Goal: Information Seeking & Learning: Learn about a topic

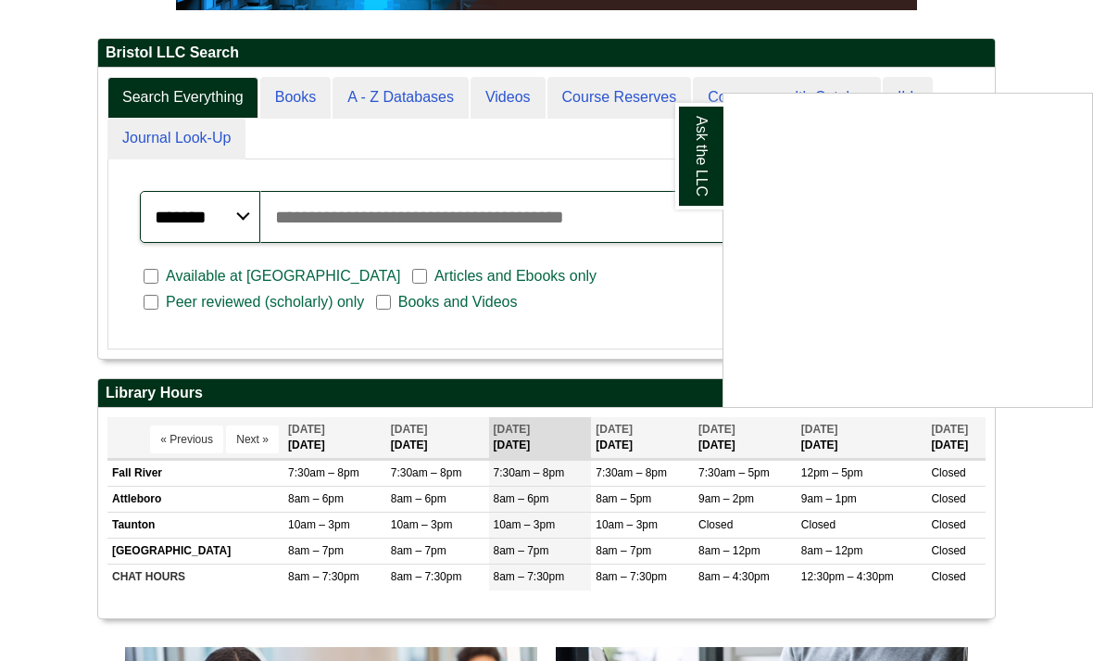
click at [699, 197] on link "Ask the LLC" at bounding box center [699, 156] width 48 height 107
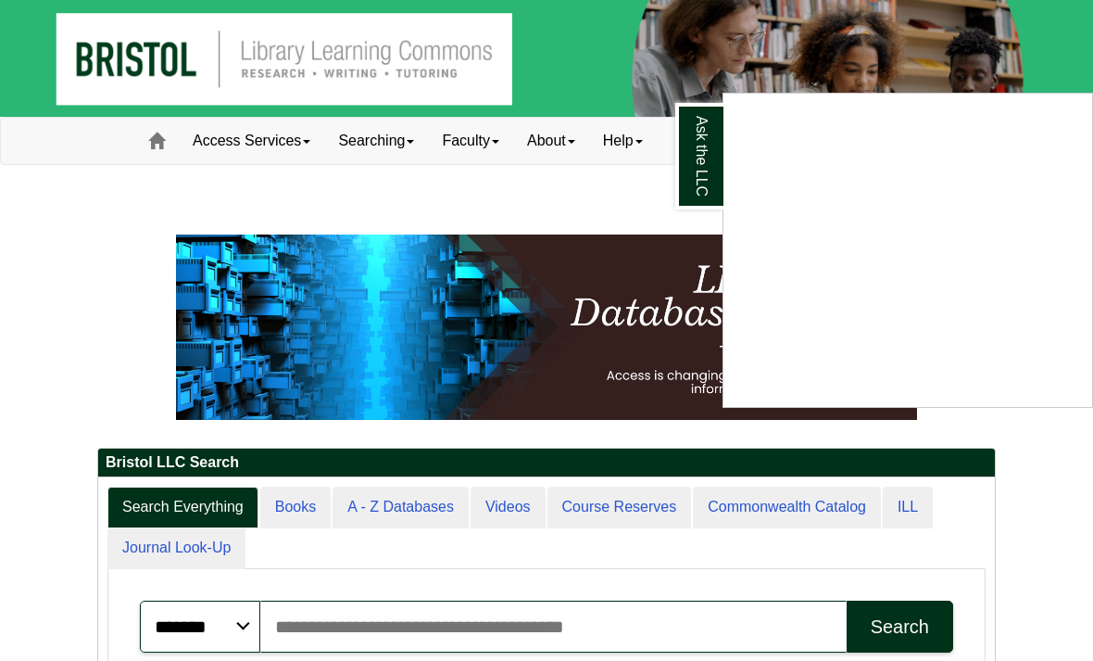
click at [704, 186] on link "Ask the LLC" at bounding box center [699, 156] width 48 height 107
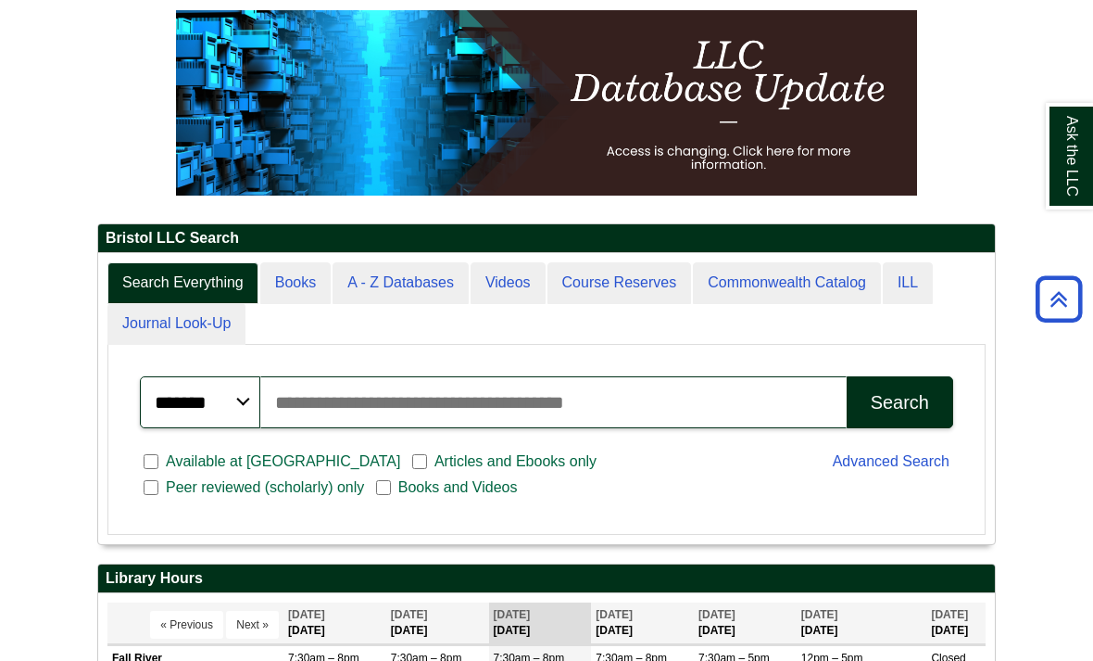
scroll to position [217, 0]
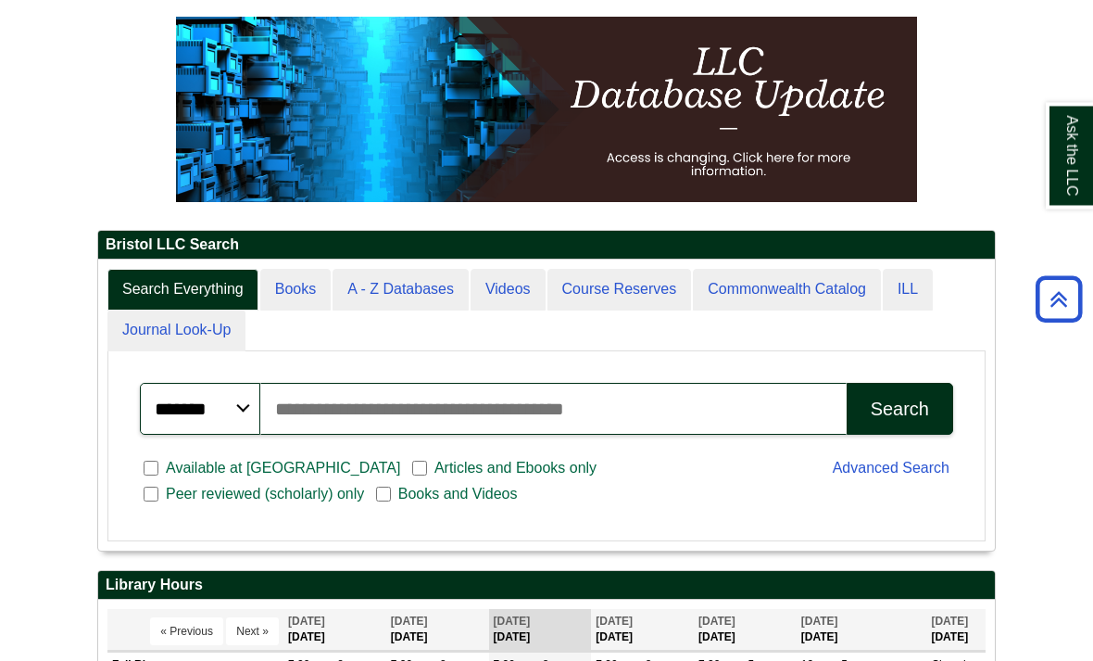
click at [886, 176] on img at bounding box center [546, 110] width 741 height 185
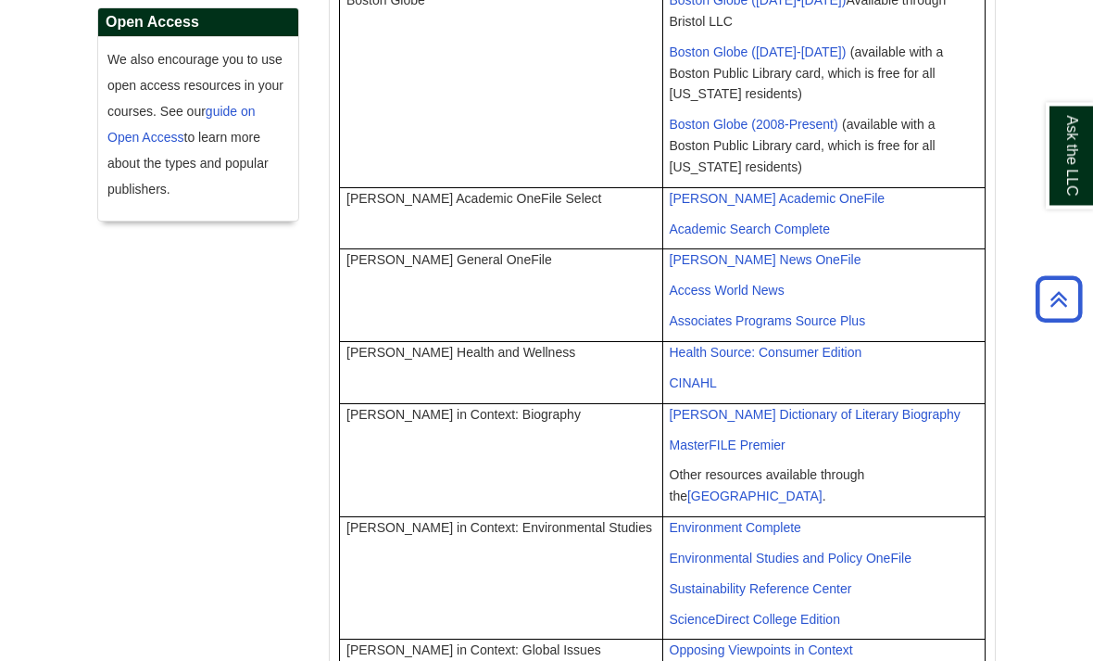
scroll to position [673, 0]
click at [703, 390] on span "CINAHL" at bounding box center [693, 382] width 47 height 15
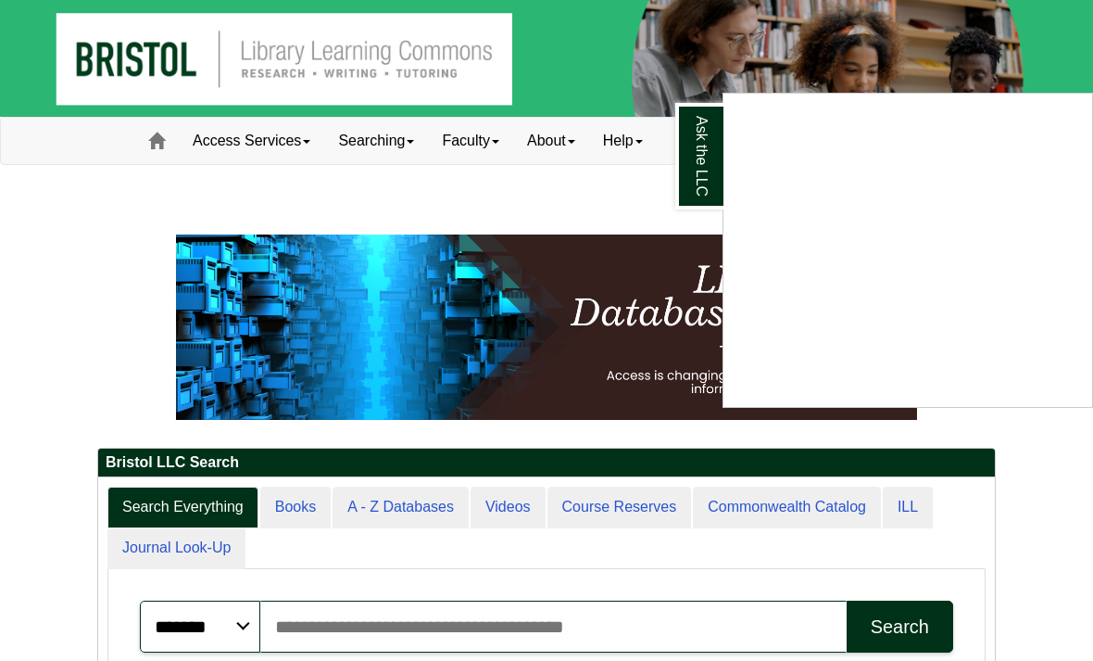
click at [698, 170] on link "Ask the LLC" at bounding box center [699, 156] width 48 height 107
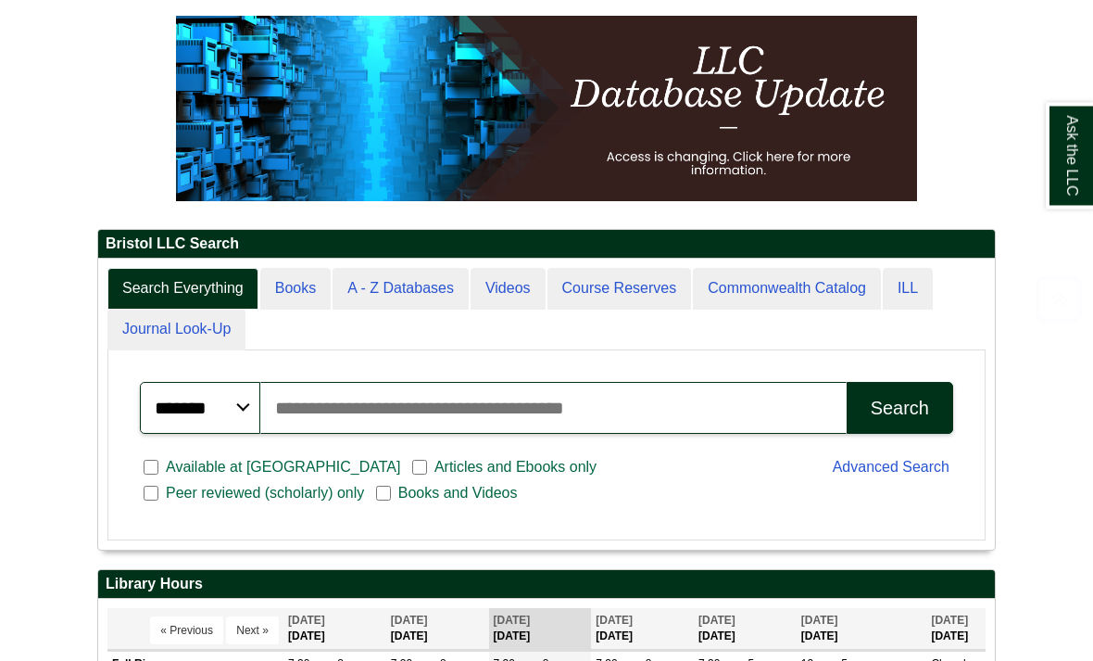
scroll to position [220, 0]
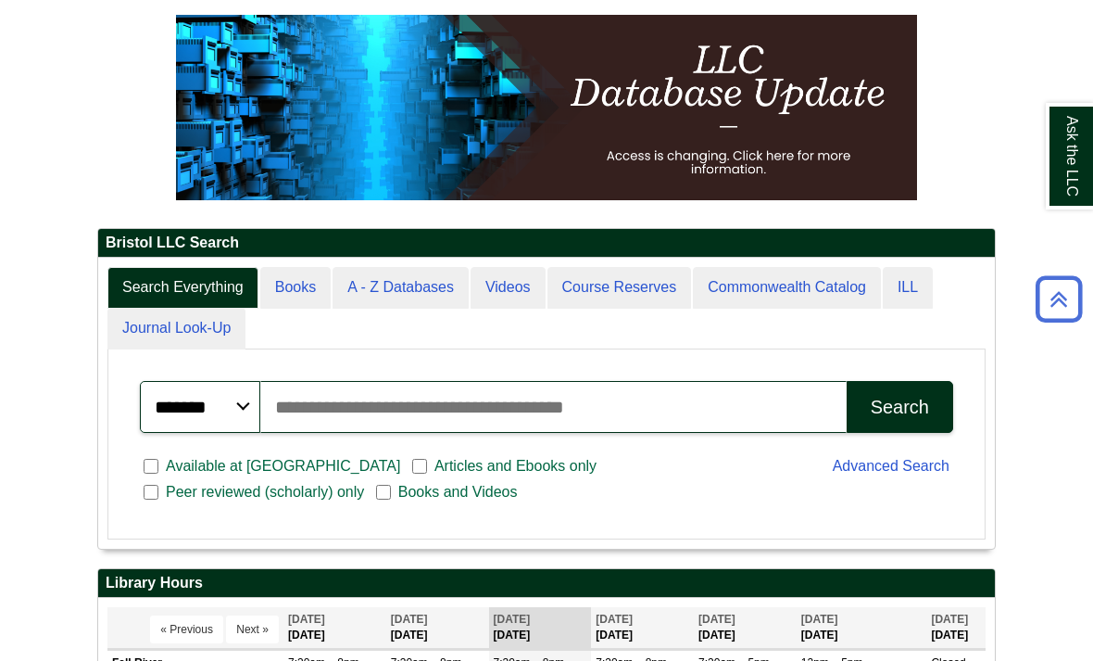
click at [510, 433] on input "Search articles, books, journals & more" at bounding box center [553, 407] width 586 height 52
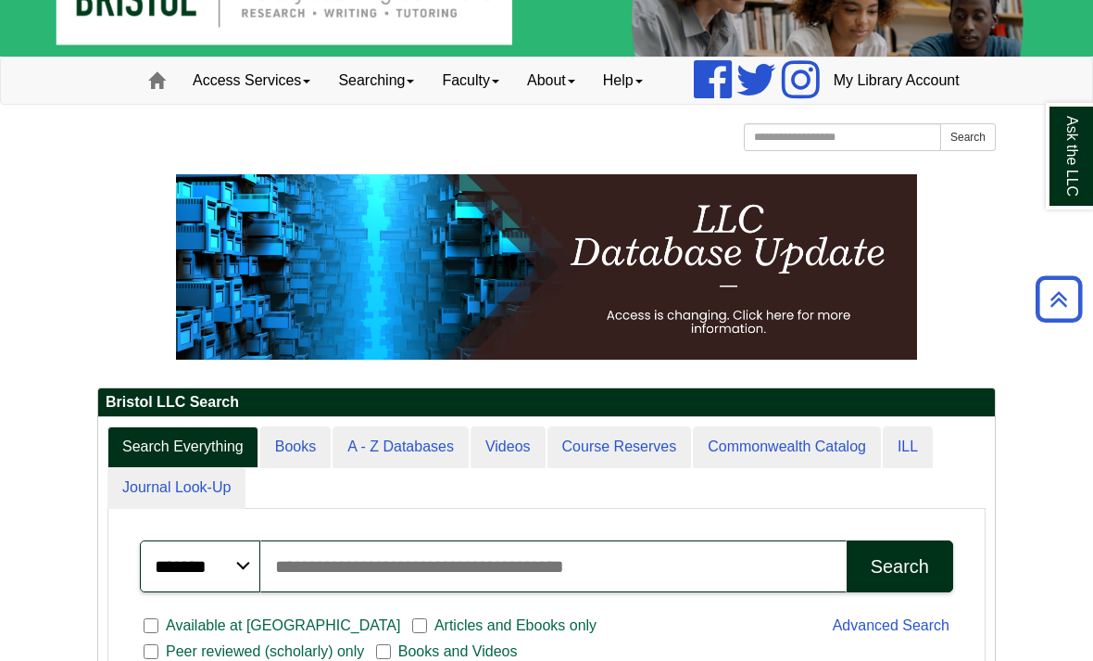
scroll to position [0, 0]
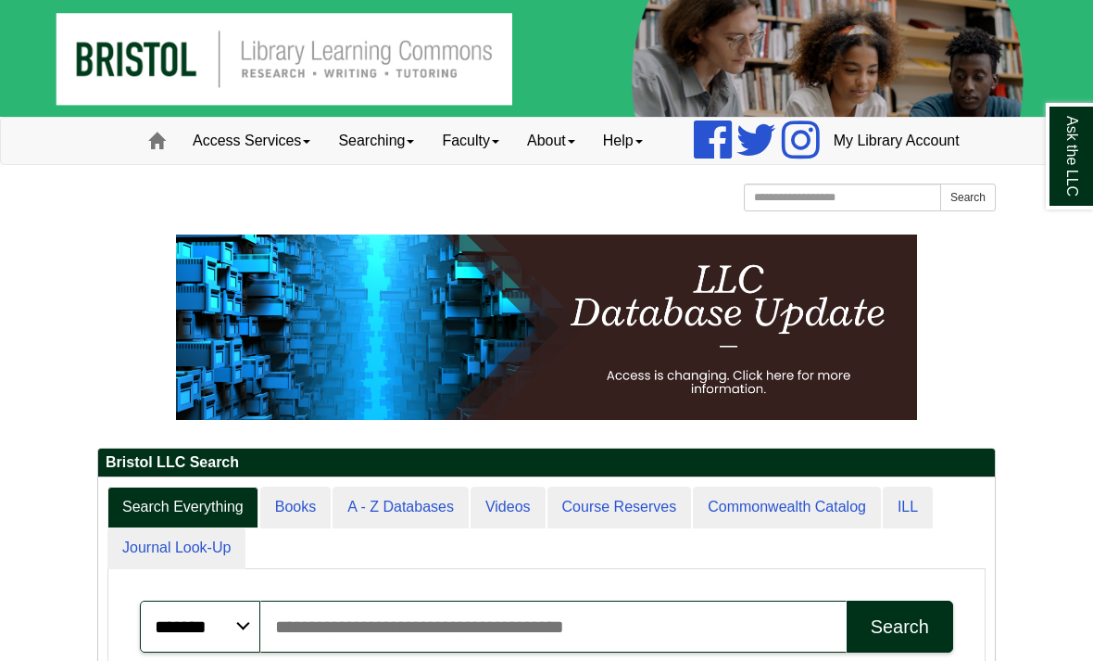
click at [900, 652] on button "Search" at bounding box center [900, 626] width 107 height 52
